Goal: Information Seeking & Learning: Learn about a topic

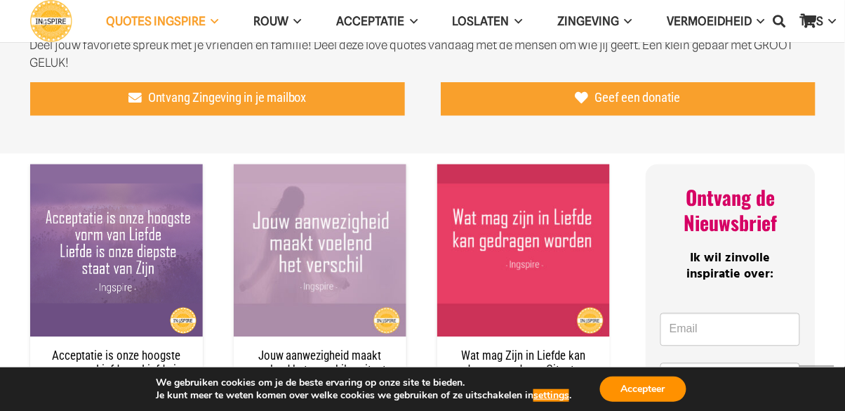
scroll to position [508, 0]
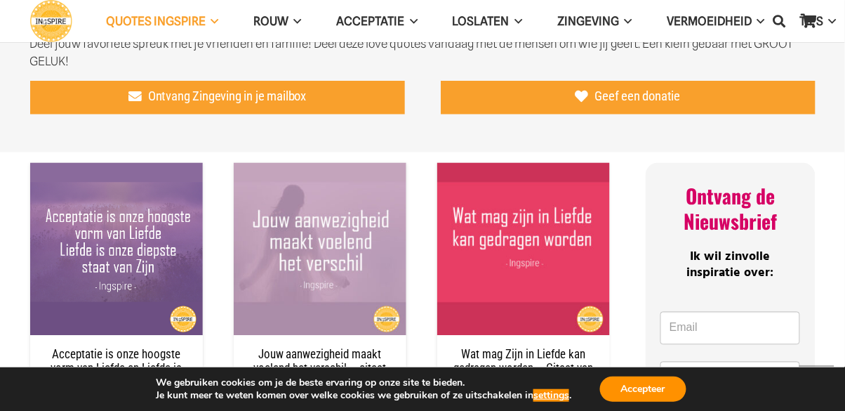
click at [705, 264] on span "Ik wil zinvolle inspiratie over:" at bounding box center [730, 265] width 87 height 36
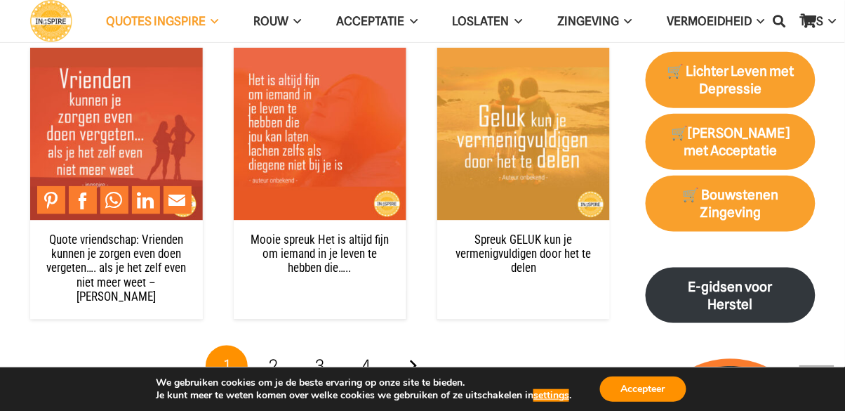
scroll to position [1444, 0]
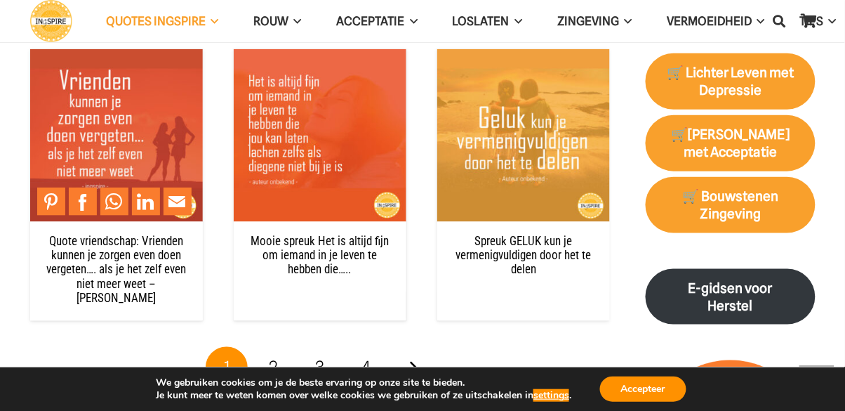
click at [278, 347] on link "2" at bounding box center [274, 368] width 42 height 42
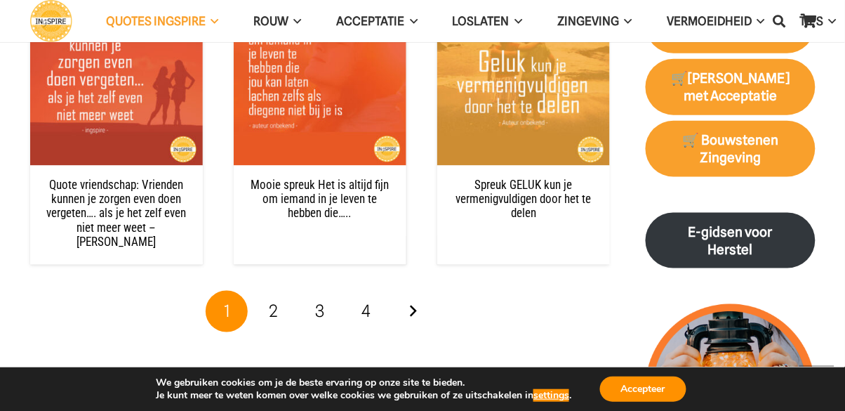
scroll to position [1512, 0]
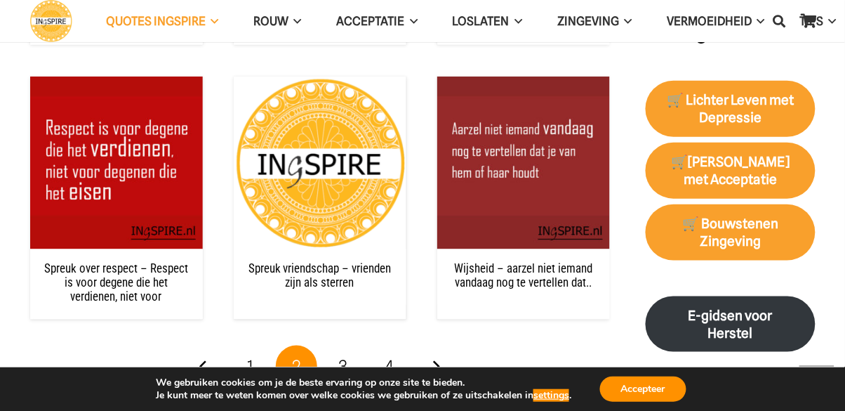
scroll to position [1418, 0]
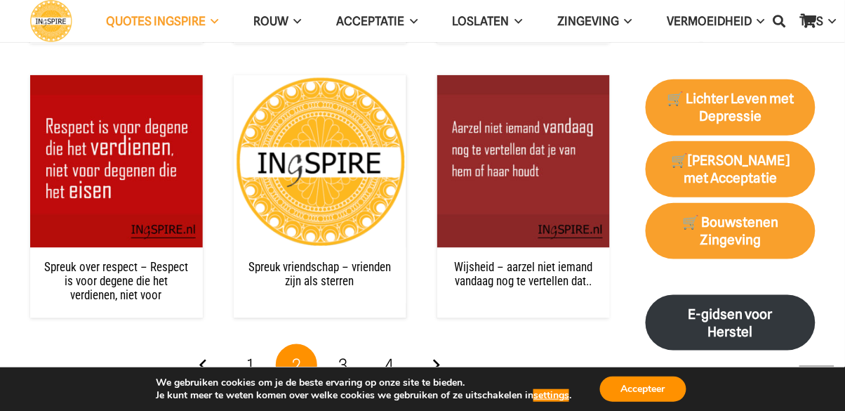
click at [450, 356] on link "Volgende" at bounding box center [436, 365] width 42 height 42
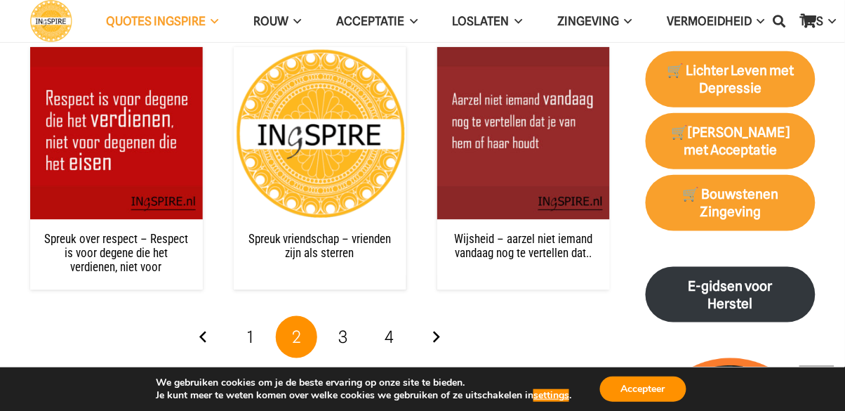
scroll to position [1486, 0]
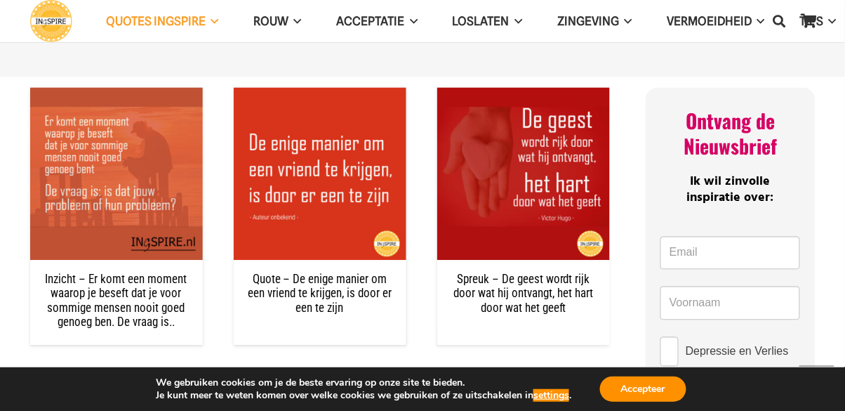
scroll to position [592, 0]
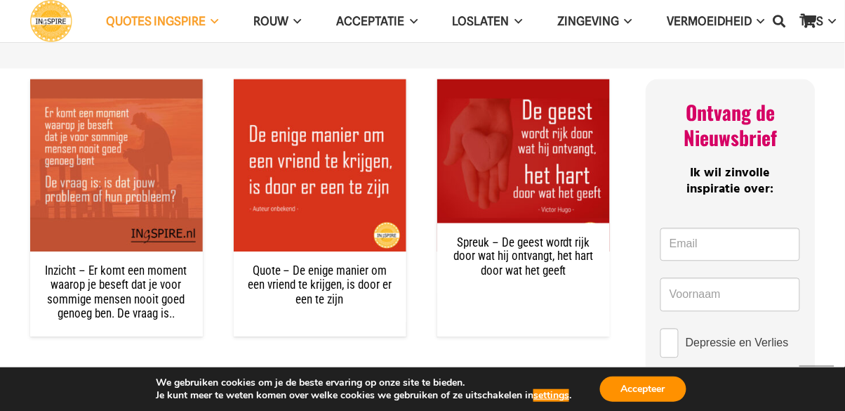
click at [572, 80] on img "Spreuk – De geest wordt rijk door wat hij ontvangt, het hart door wat het geeft" at bounding box center [523, 165] width 173 height 173
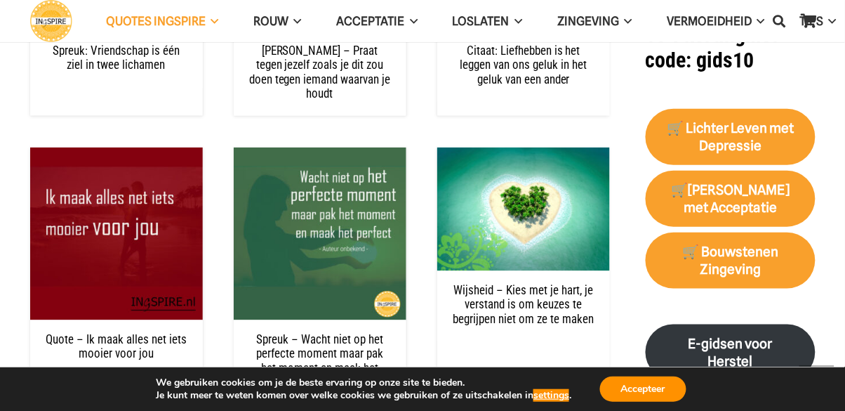
scroll to position [1456, 0]
